Goal: Information Seeking & Learning: Learn about a topic

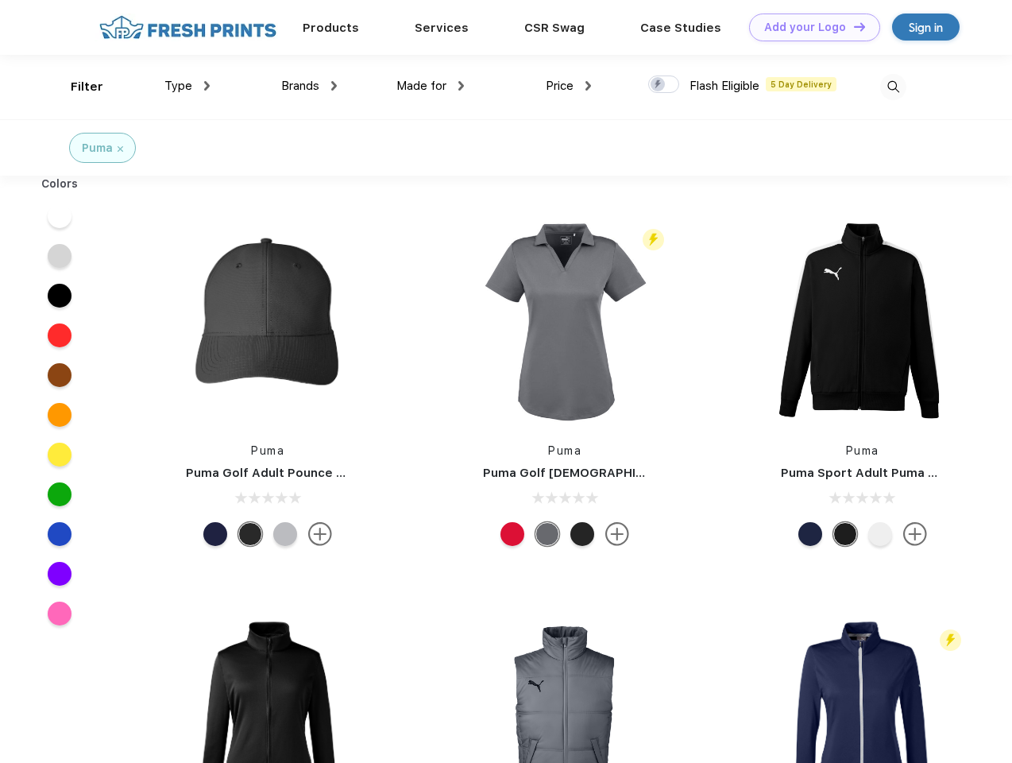
scroll to position [1, 0]
click at [809, 27] on link "Add your Logo Design Tool" at bounding box center [814, 28] width 131 height 28
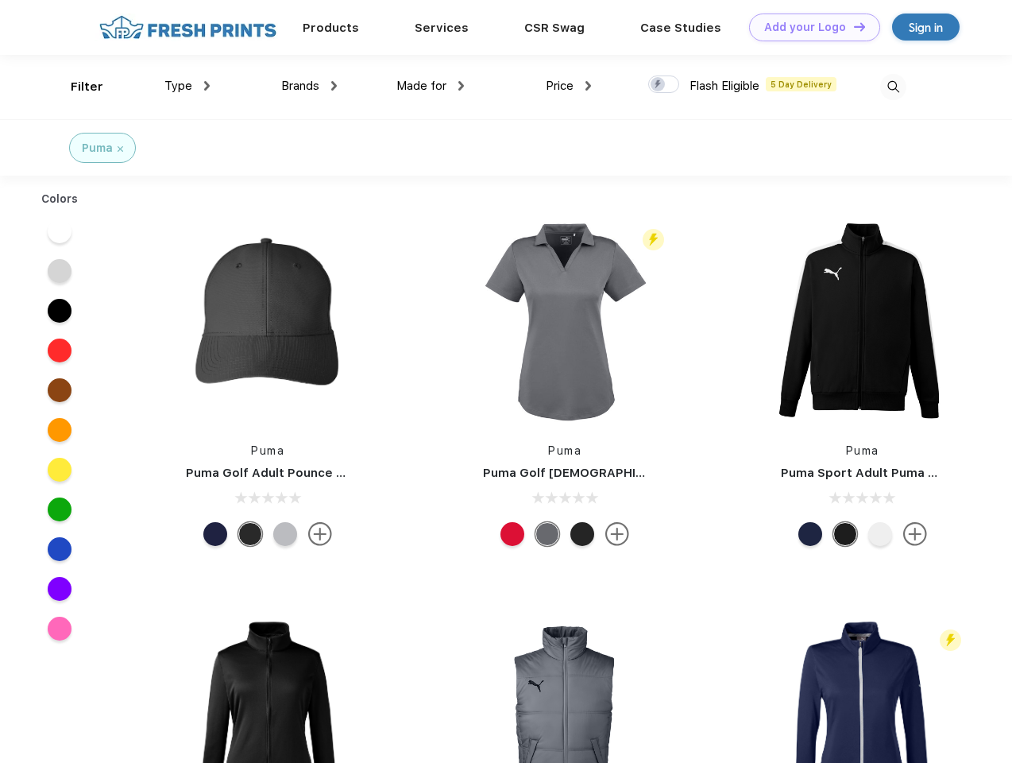
click at [76, 87] on div "Filter" at bounding box center [87, 87] width 33 height 18
click at [188, 86] on span "Type" at bounding box center [178, 86] width 28 height 14
click at [309, 86] on span "Brands" at bounding box center [300, 86] width 38 height 14
click at [431, 86] on span "Made for" at bounding box center [421, 86] width 50 height 14
click at [569, 86] on span "Price" at bounding box center [560, 86] width 28 height 14
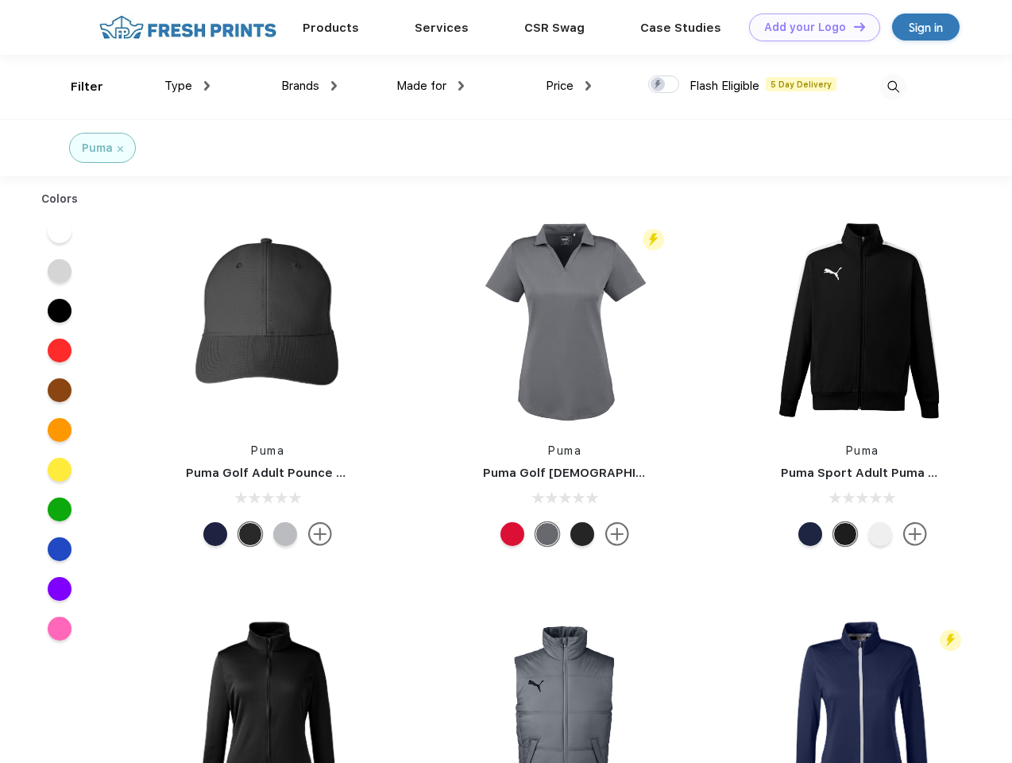
click at [664, 85] on div at bounding box center [663, 83] width 31 height 17
click at [659, 85] on input "checkbox" at bounding box center [653, 80] width 10 height 10
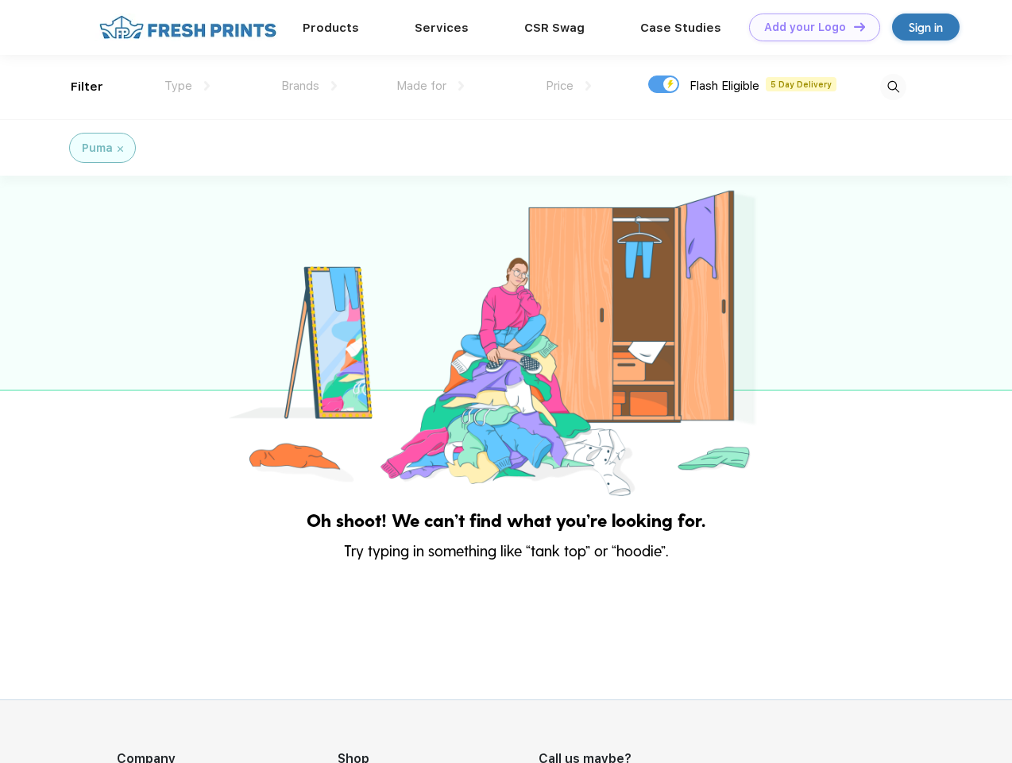
click at [893, 87] on img at bounding box center [893, 87] width 26 height 26
click at [60, 216] on div at bounding box center [506, 338] width 1012 height 324
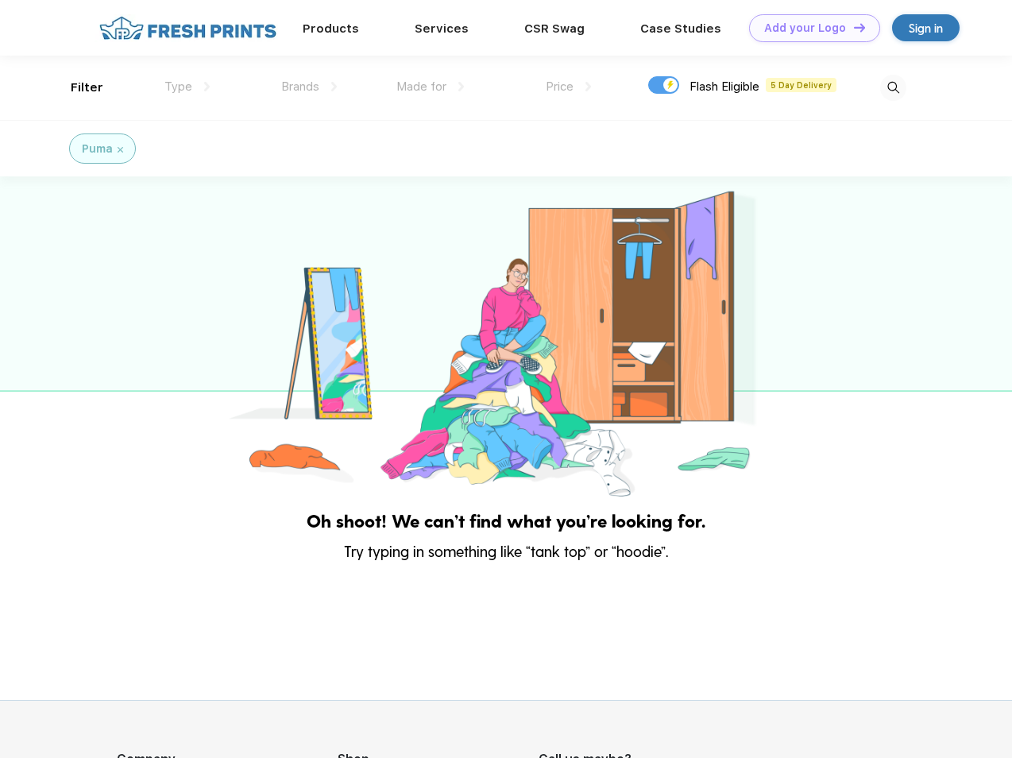
click at [60, 256] on div at bounding box center [506, 338] width 1012 height 324
